Goal: Browse casually: Explore the website without a specific task or goal

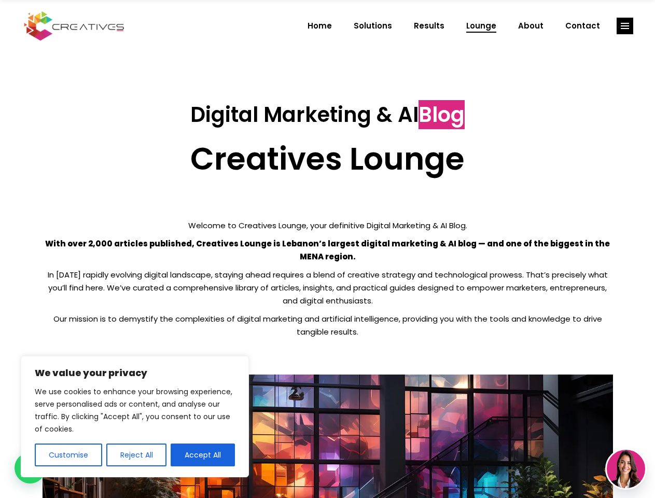
click at [327, 249] on p "With over 2,000 articles published, Creatives Lounge is Lebanon’s largest digit…" at bounding box center [328, 250] width 570 height 26
click at [68, 455] on button "Customise" at bounding box center [68, 454] width 67 height 23
click at [0, 0] on div at bounding box center [0, 0] width 0 height 0
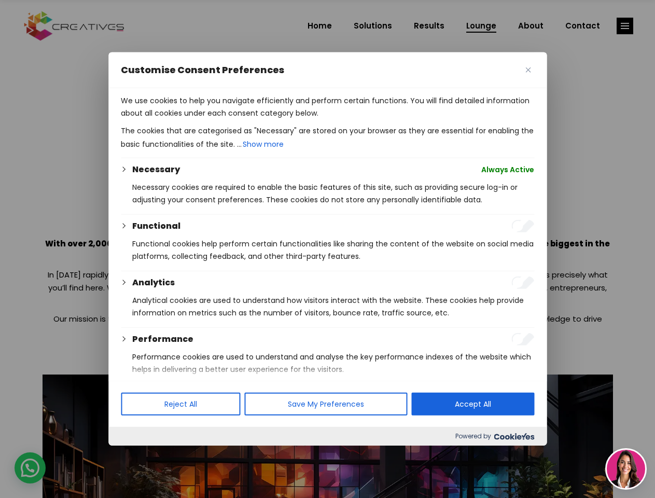
click at [203, 455] on div at bounding box center [327, 249] width 655 height 498
click at [625, 26] on div at bounding box center [327, 249] width 655 height 498
click at [626, 469] on img at bounding box center [626, 469] width 38 height 38
